Goal: Navigation & Orientation: Understand site structure

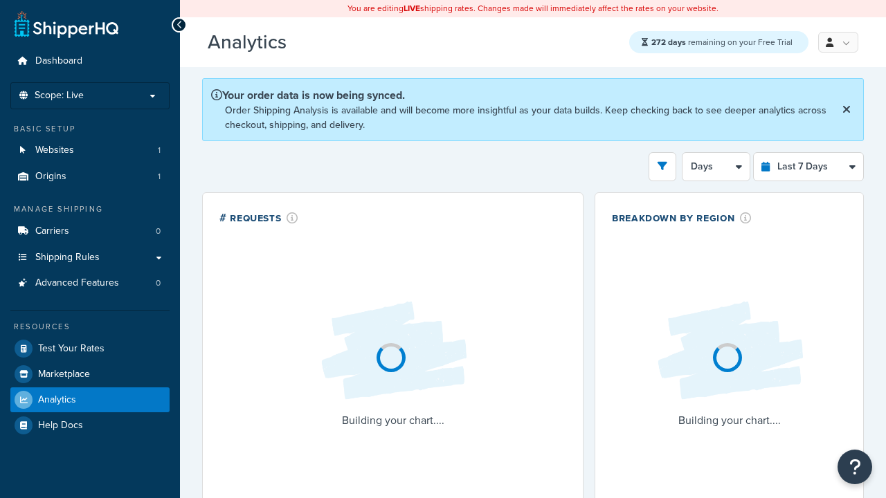
select select "last_7_days"
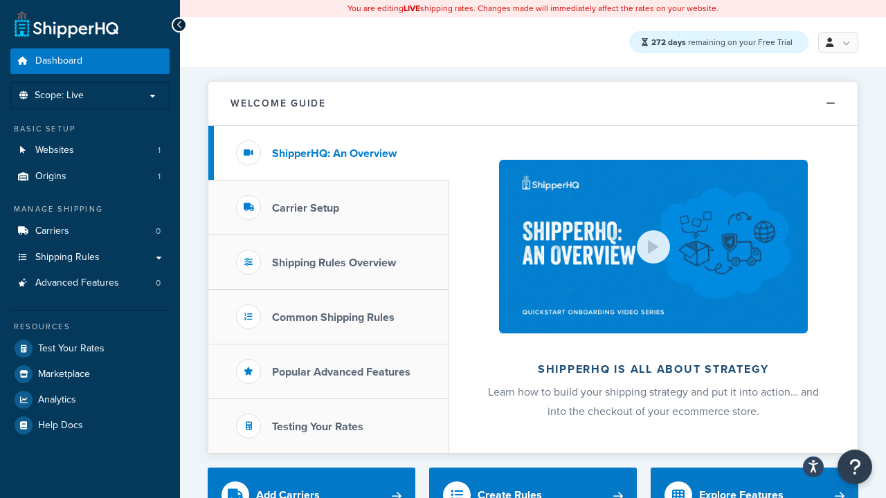
click at [179, 25] on icon at bounding box center [179, 25] width 6 height 10
